Goal: Information Seeking & Learning: Compare options

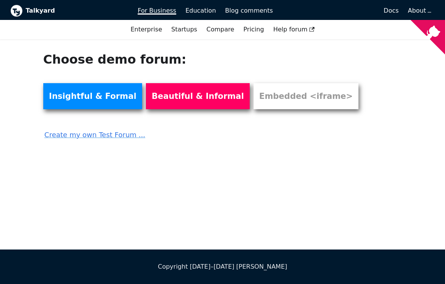
click at [163, 9] on span "For Business" at bounding box center [157, 10] width 39 height 7
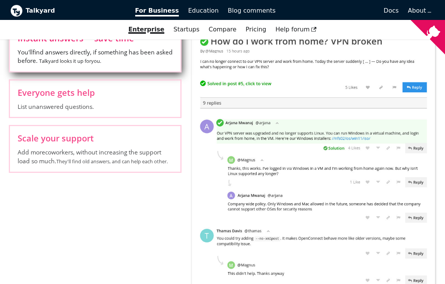
scroll to position [374, 0]
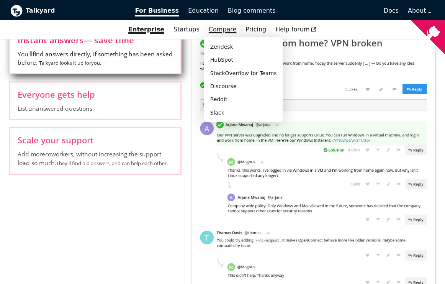
click at [222, 26] on link "Compare" at bounding box center [223, 29] width 28 height 7
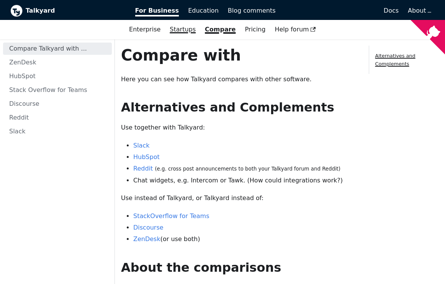
click at [185, 30] on link "Startups" at bounding box center [182, 29] width 35 height 13
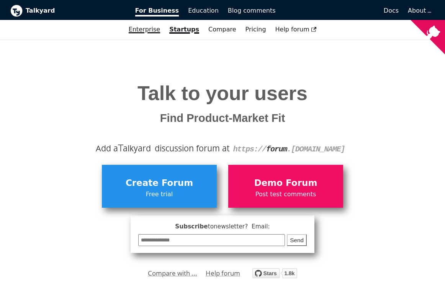
click at [152, 27] on link "Enterprise" at bounding box center [144, 29] width 41 height 13
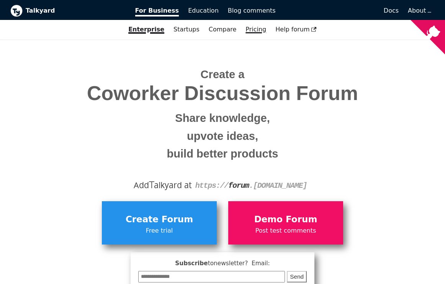
click at [251, 28] on link "Pricing" at bounding box center [256, 29] width 30 height 13
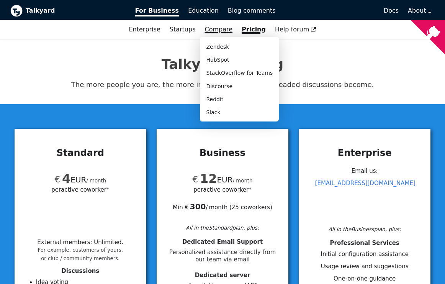
click at [219, 31] on link "Compare" at bounding box center [219, 29] width 28 height 7
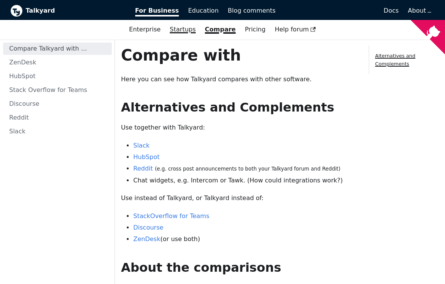
click at [186, 29] on link "Startups" at bounding box center [182, 29] width 35 height 13
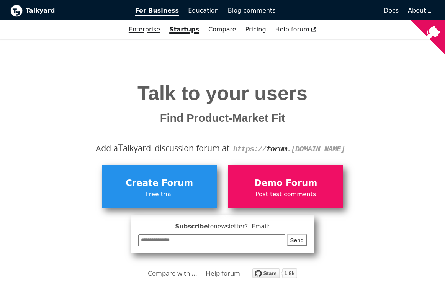
click at [152, 26] on link "Enterprise" at bounding box center [144, 29] width 41 height 13
